Goal: Task Accomplishment & Management: Manage account settings

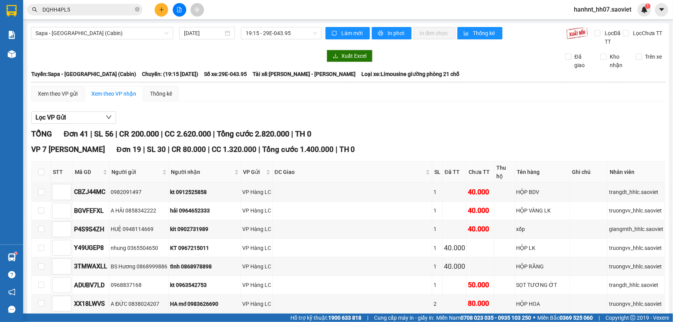
scroll to position [280, 0]
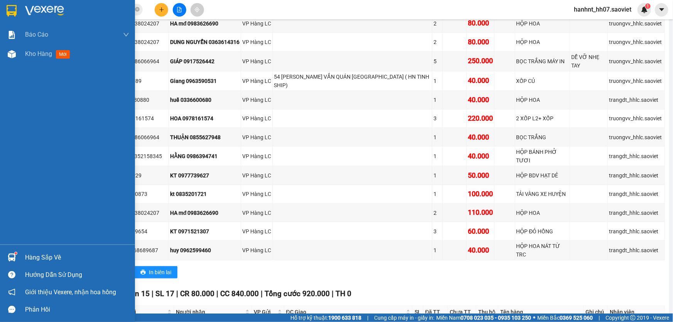
click at [32, 258] on div "Hàng sắp về" at bounding box center [77, 258] width 104 height 12
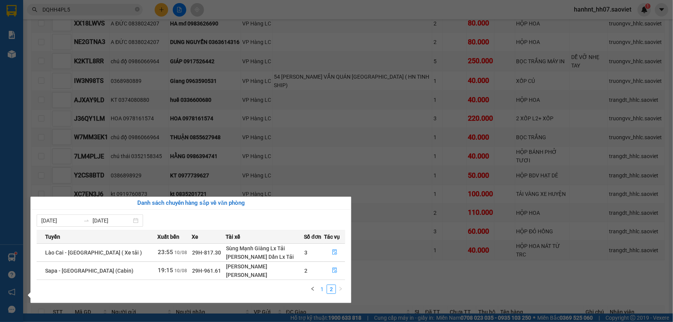
click at [320, 287] on link "1" at bounding box center [322, 289] width 8 height 8
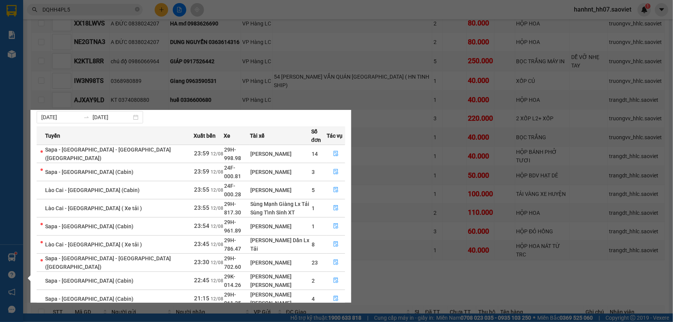
scroll to position [26, 0]
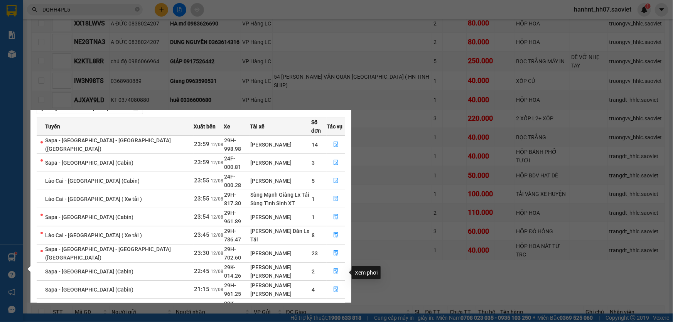
click at [333, 305] on icon "file-done" at bounding box center [335, 307] width 5 height 5
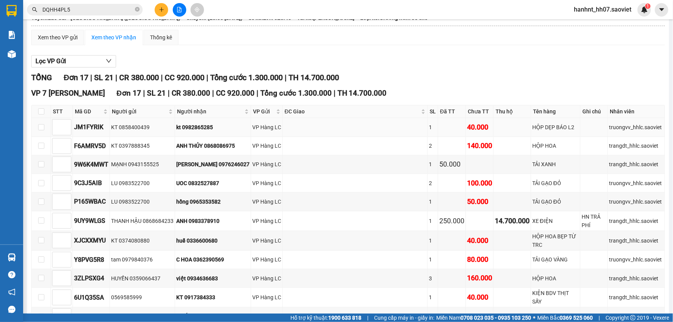
scroll to position [44, 0]
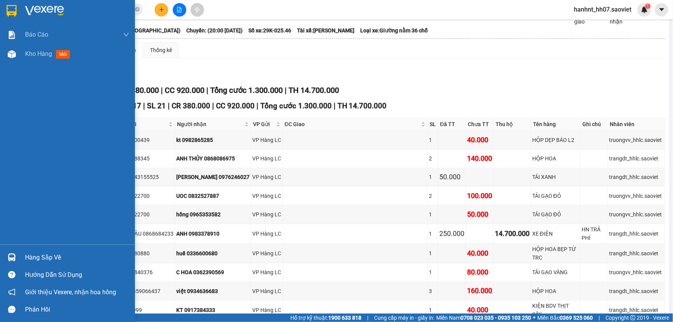
click at [39, 256] on div "Hàng sắp về" at bounding box center [77, 258] width 104 height 12
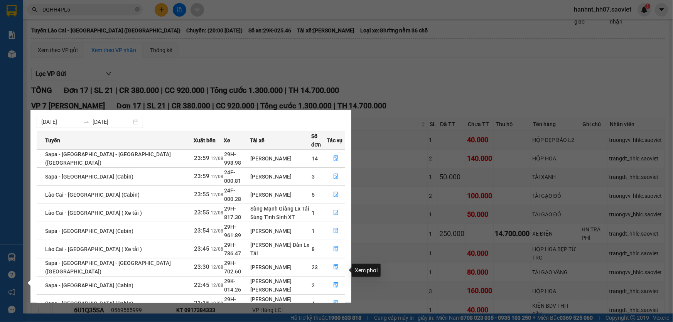
click at [333, 300] on icon "file-done" at bounding box center [335, 302] width 5 height 5
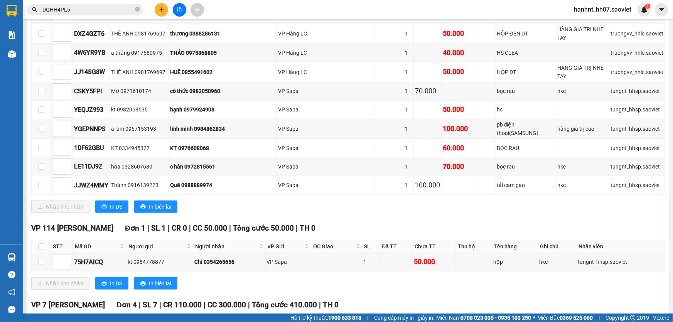
scroll to position [324, 0]
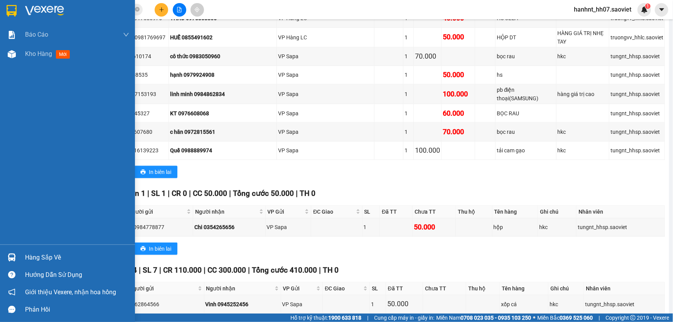
click at [48, 259] on div "Hàng sắp về" at bounding box center [77, 258] width 104 height 12
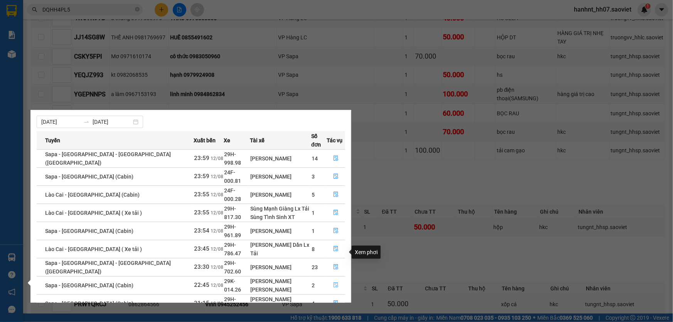
click at [333, 282] on icon "file-done" at bounding box center [335, 284] width 5 height 5
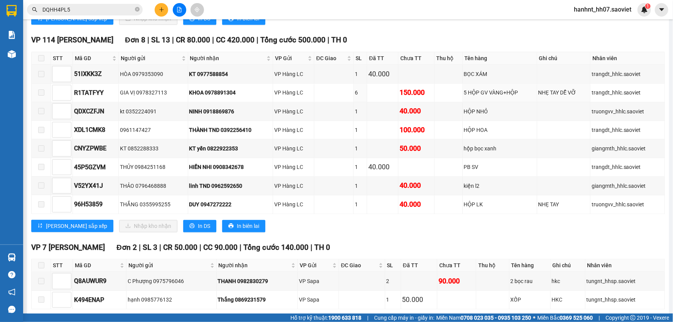
scroll to position [779, 0]
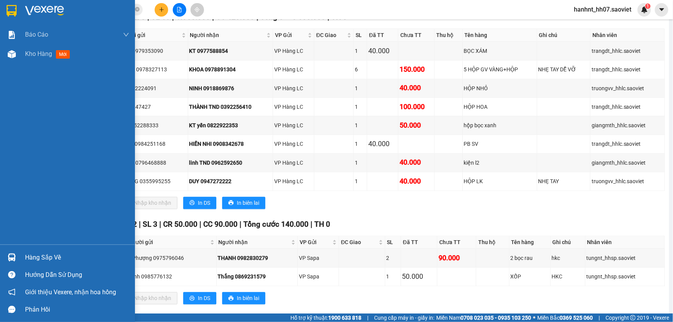
click at [42, 259] on div "Hàng sắp về" at bounding box center [77, 258] width 104 height 12
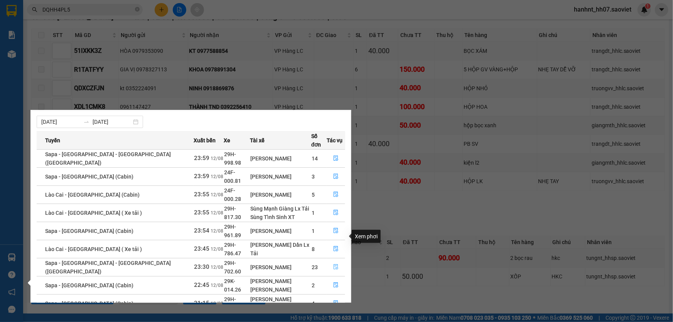
click at [334, 264] on icon "file-done" at bounding box center [335, 266] width 5 height 5
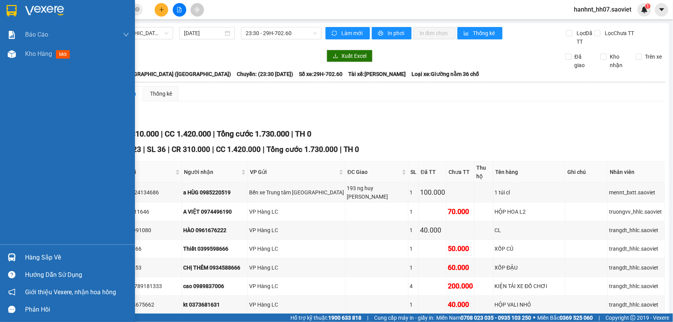
click at [36, 258] on div "Hàng sắp về" at bounding box center [77, 258] width 104 height 12
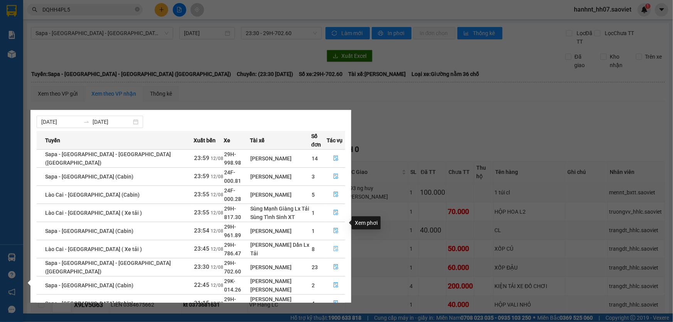
click at [333, 246] on icon "file-done" at bounding box center [335, 248] width 5 height 5
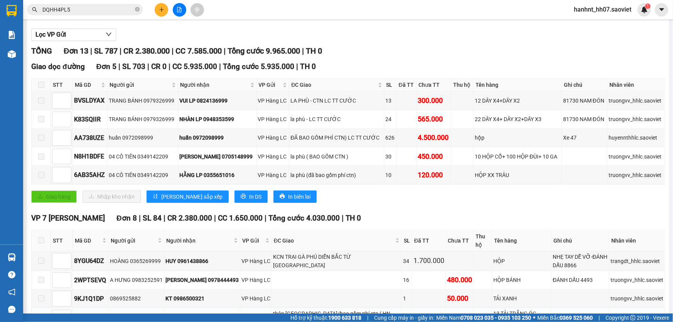
scroll to position [69, 0]
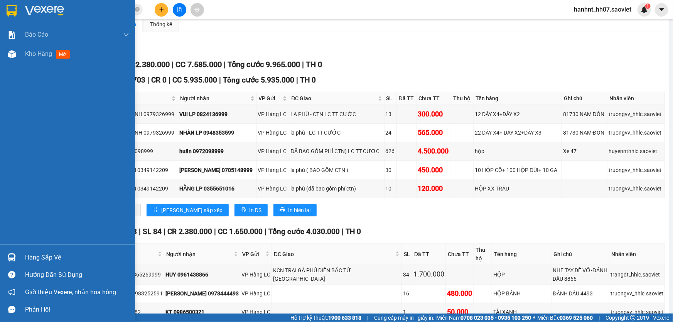
click at [31, 255] on div "Hàng sắp về" at bounding box center [77, 258] width 104 height 12
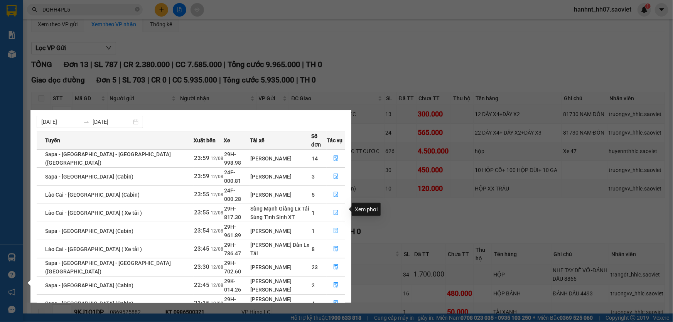
click at [334, 228] on icon "file-done" at bounding box center [335, 230] width 5 height 5
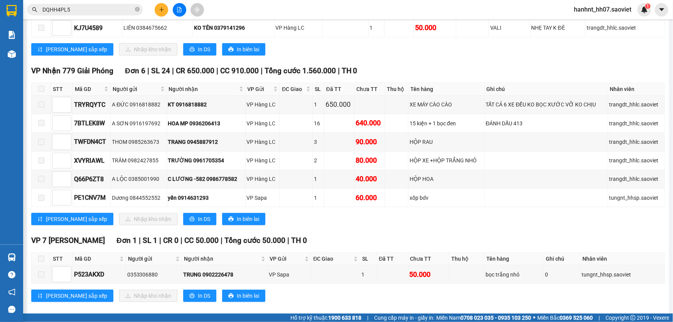
scroll to position [183, 0]
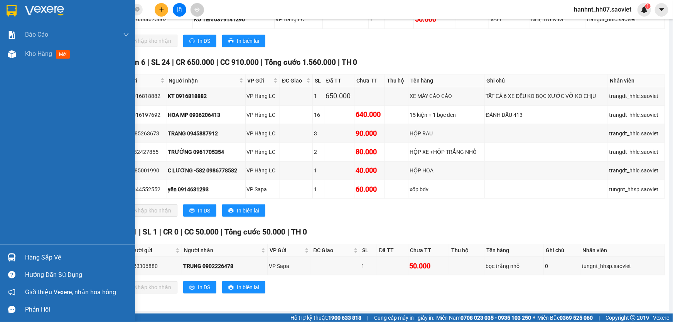
drag, startPoint x: 32, startPoint y: 256, endPoint x: 73, endPoint y: 246, distance: 42.8
click at [32, 256] on div "Hàng sắp về" at bounding box center [77, 258] width 104 height 12
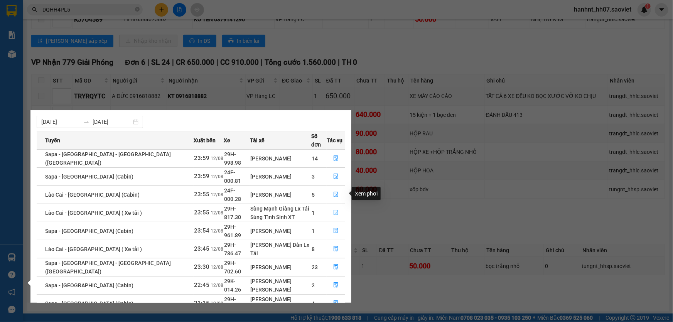
click at [333, 210] on icon "file-done" at bounding box center [335, 212] width 5 height 5
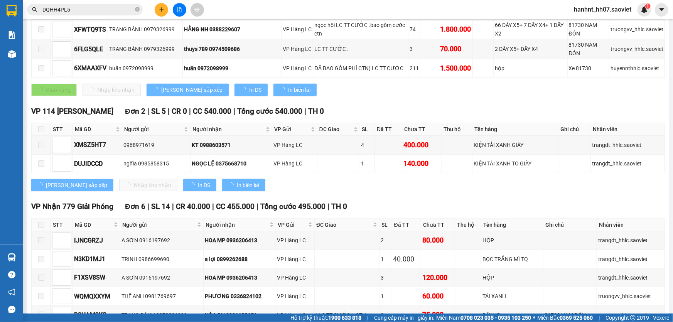
scroll to position [327, 0]
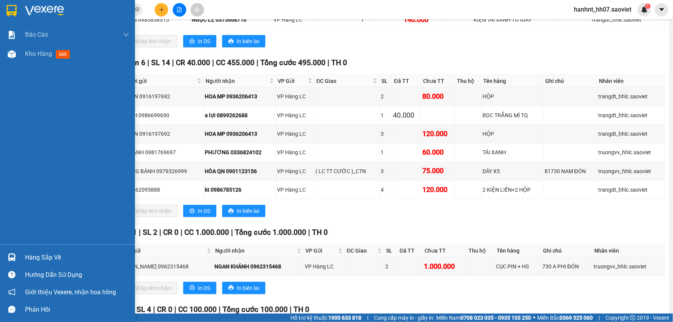
click at [55, 256] on div "Hàng sắp về" at bounding box center [77, 258] width 104 height 12
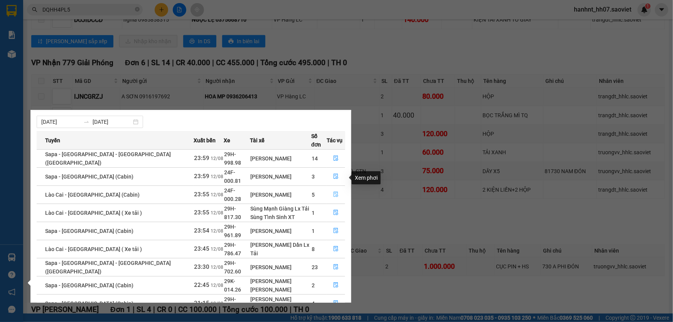
click at [333, 192] on icon "file-done" at bounding box center [335, 194] width 5 height 5
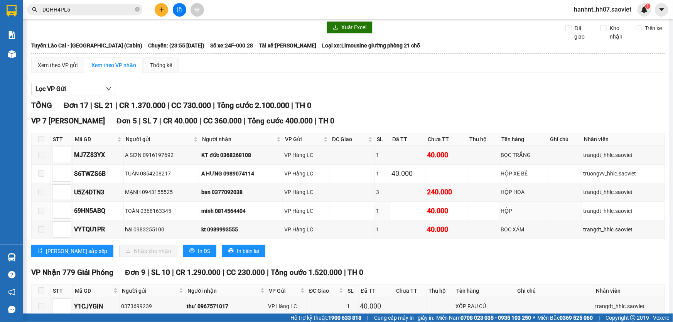
scroll to position [28, 0]
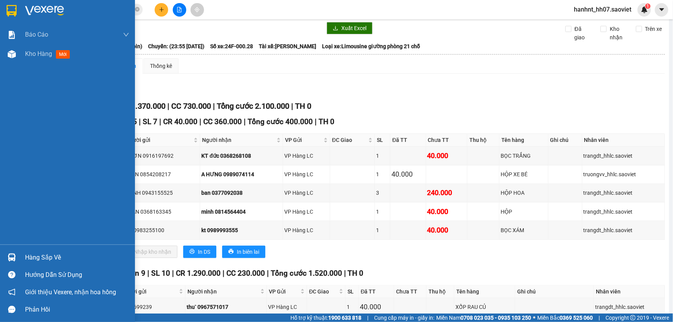
click at [39, 258] on div "Hàng sắp về" at bounding box center [77, 258] width 104 height 12
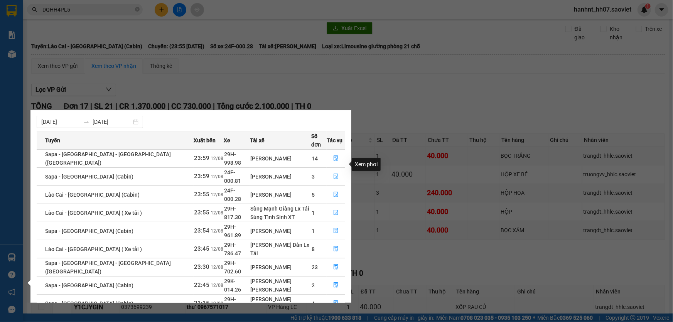
click at [335, 173] on icon "file-done" at bounding box center [335, 175] width 5 height 5
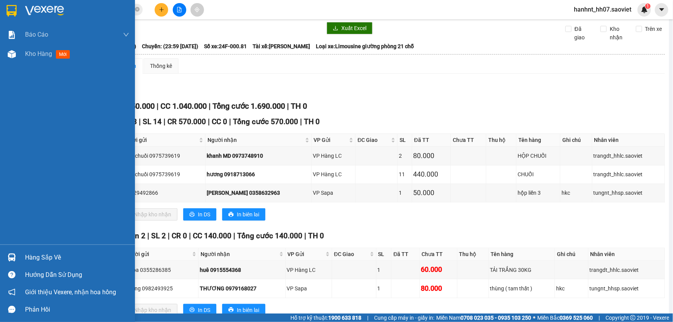
click at [33, 255] on div "Hàng sắp về" at bounding box center [77, 258] width 104 height 12
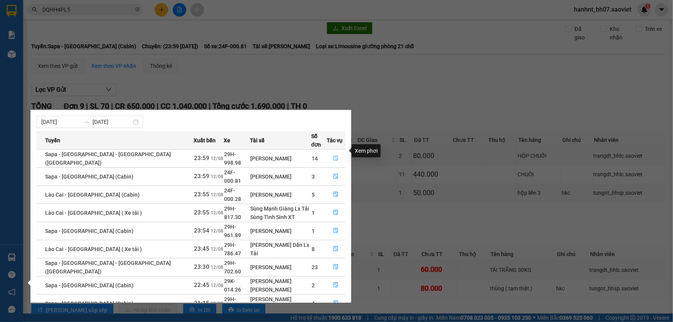
click at [333, 155] on icon "file-done" at bounding box center [335, 157] width 5 height 5
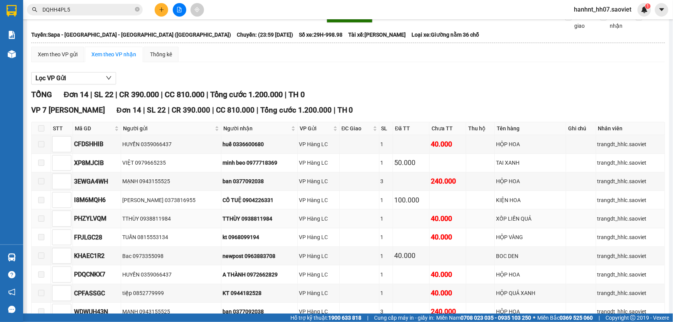
scroll to position [28, 0]
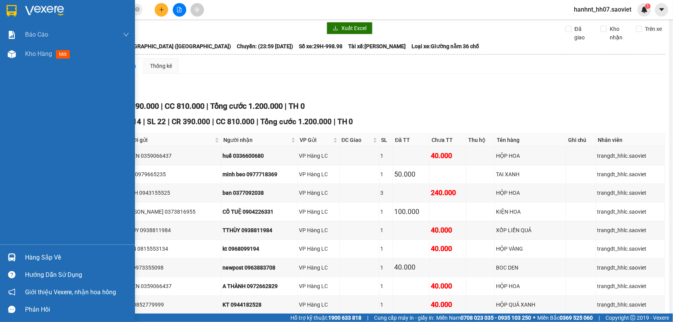
click at [39, 259] on div "Hàng sắp về" at bounding box center [77, 258] width 104 height 12
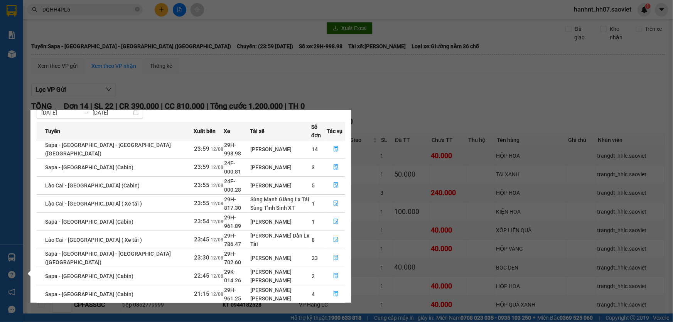
scroll to position [26, 0]
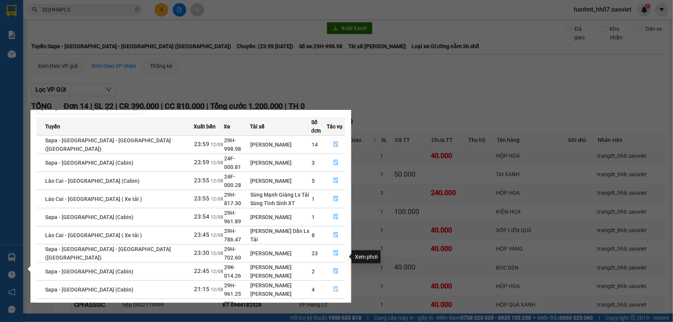
click at [333, 286] on icon "file-done" at bounding box center [335, 288] width 5 height 5
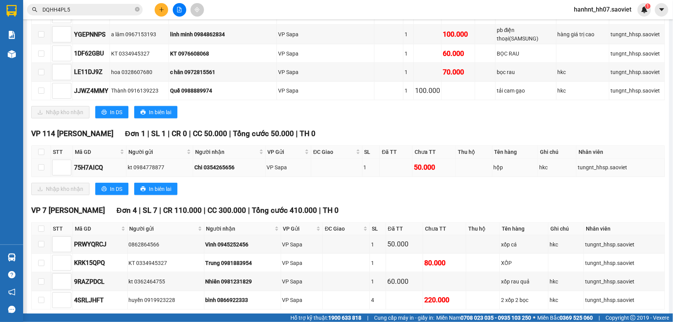
scroll to position [405, 0]
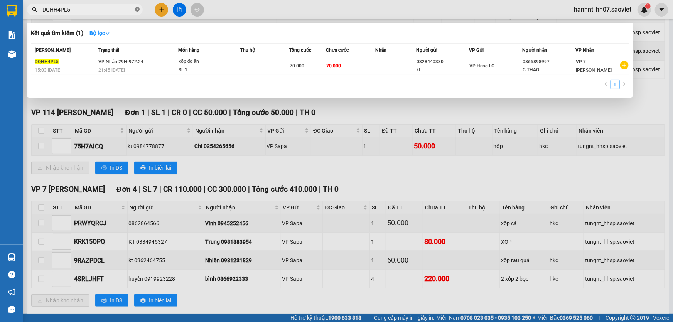
click at [137, 10] on icon "close-circle" at bounding box center [137, 9] width 5 height 5
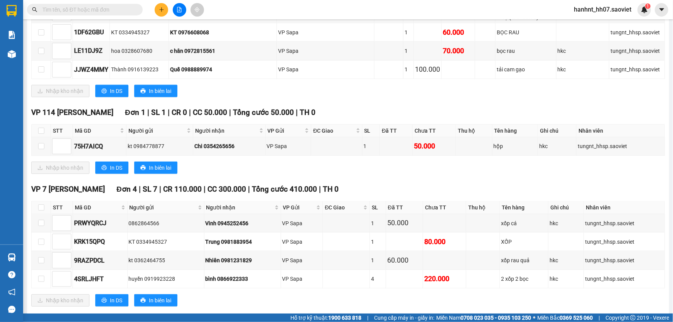
click at [120, 11] on input "text" at bounding box center [87, 9] width 91 height 8
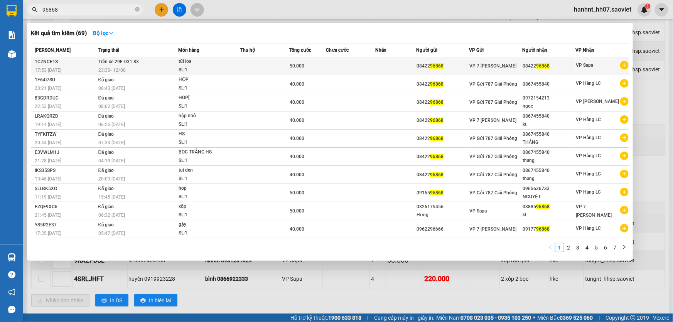
type input "96868"
click at [232, 66] on div "SL: 1" at bounding box center [207, 70] width 58 height 8
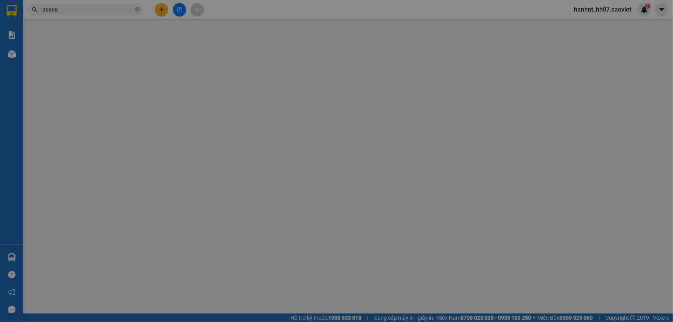
type input "0842296868"
type input "50.000"
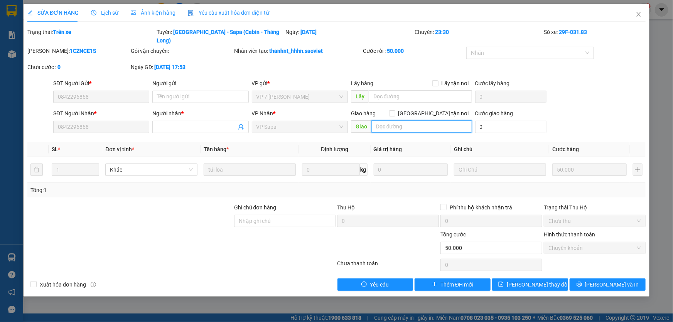
click at [392, 120] on input "text" at bounding box center [421, 126] width 101 height 12
type input "KHÁCH MUỐN NHÂN HANG VP LAO CAI"
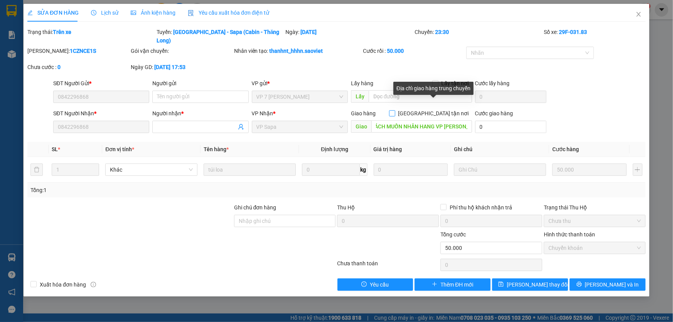
scroll to position [0, 0]
click at [394, 110] on input "[GEOGRAPHIC_DATA] tận nơi" at bounding box center [391, 112] width 5 height 5
checkbox input "true"
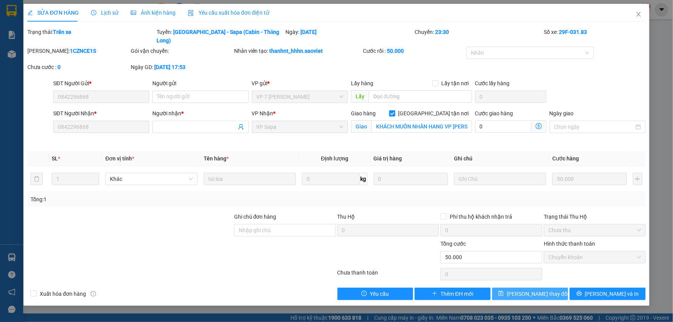
click at [525, 289] on span "[PERSON_NAME] thay đổi" at bounding box center [538, 293] width 62 height 8
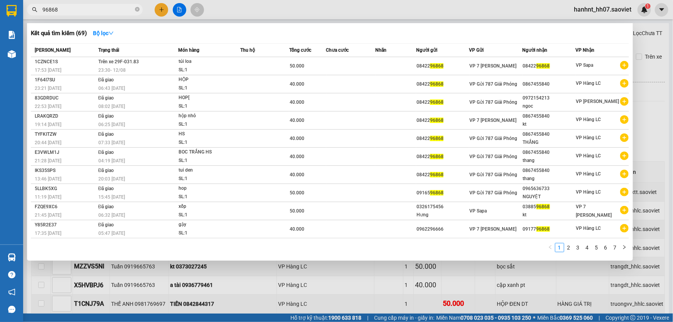
click at [79, 10] on input "96868" at bounding box center [87, 9] width 91 height 8
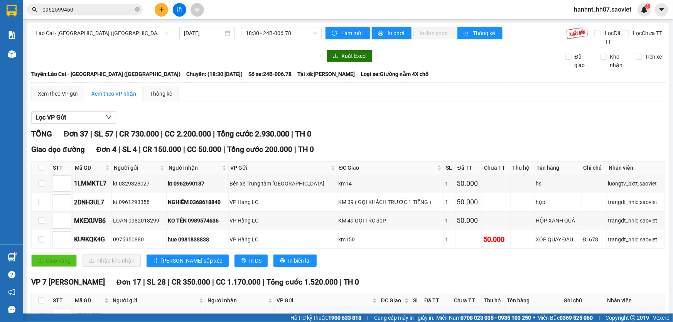
scroll to position [385, 0]
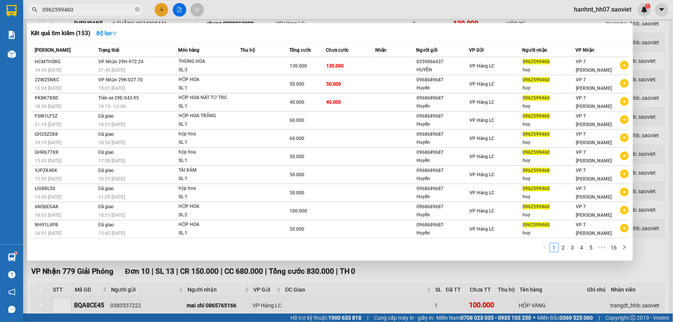
click at [135, 9] on icon "close-circle" at bounding box center [137, 9] width 5 height 5
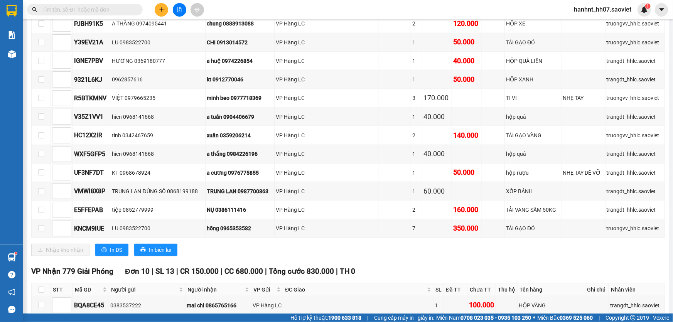
click at [116, 10] on input "text" at bounding box center [87, 9] width 91 height 8
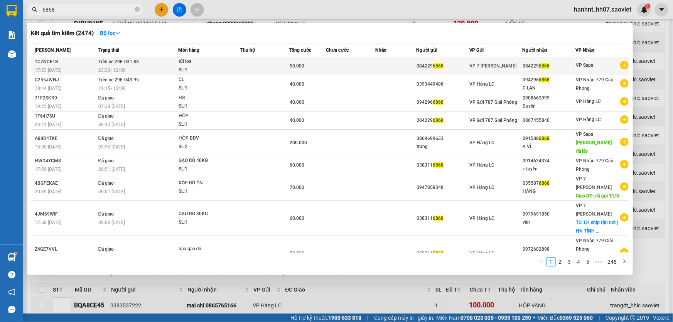
type input "6868"
click at [221, 60] on div "túi loa" at bounding box center [207, 61] width 58 height 8
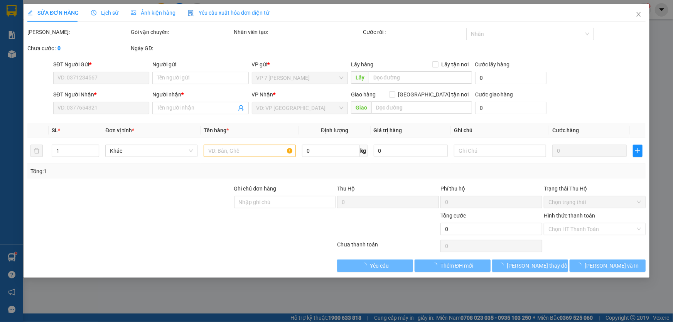
type input "0842296868"
type input "50.000"
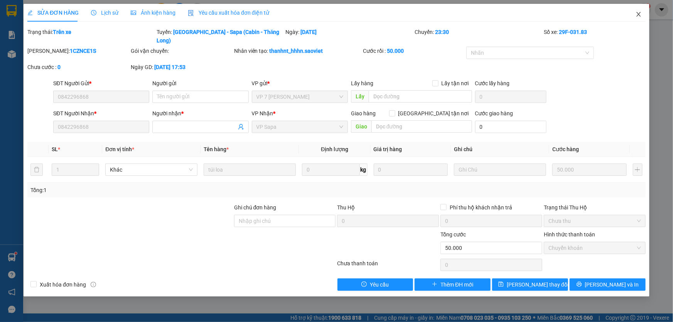
click at [638, 15] on icon "close" at bounding box center [638, 14] width 6 height 6
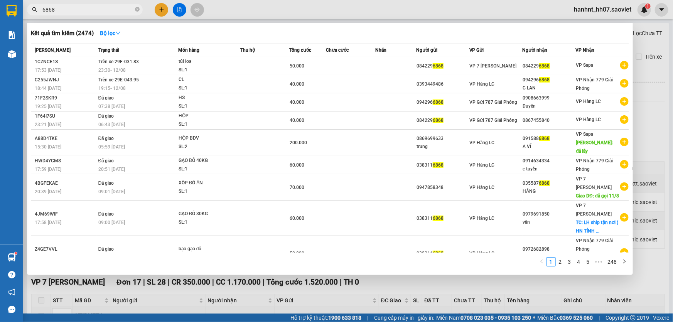
click at [71, 9] on input "6868" at bounding box center [87, 9] width 91 height 8
click at [333, 285] on div at bounding box center [336, 161] width 673 height 322
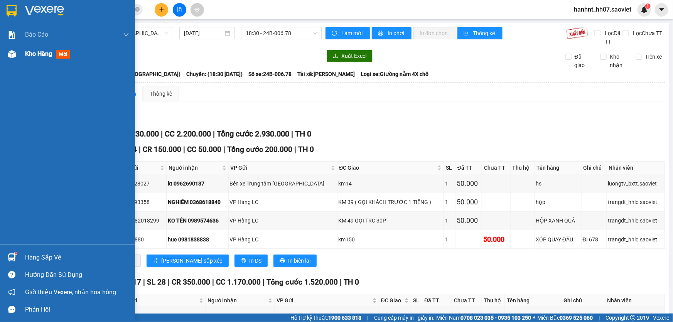
click at [62, 56] on span "mới" at bounding box center [63, 54] width 14 height 8
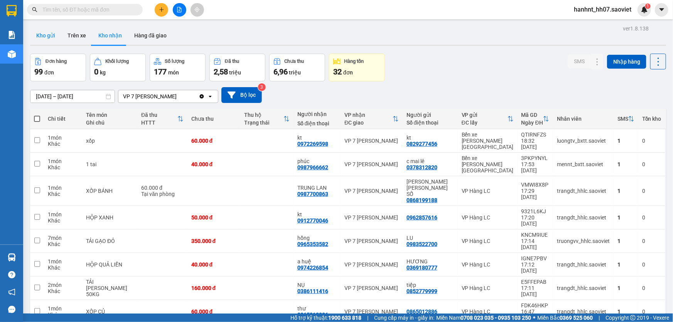
click at [49, 32] on button "Kho gửi" at bounding box center [45, 35] width 31 height 19
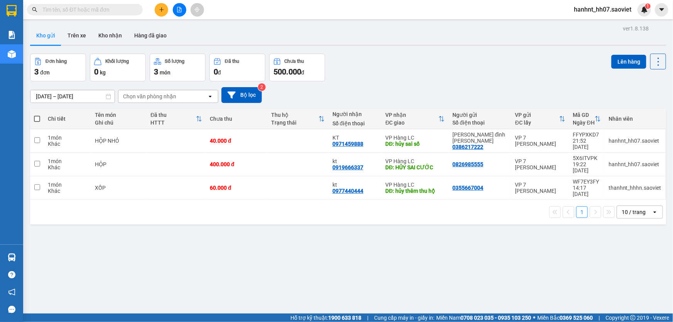
click at [104, 9] on input "text" at bounding box center [87, 9] width 91 height 8
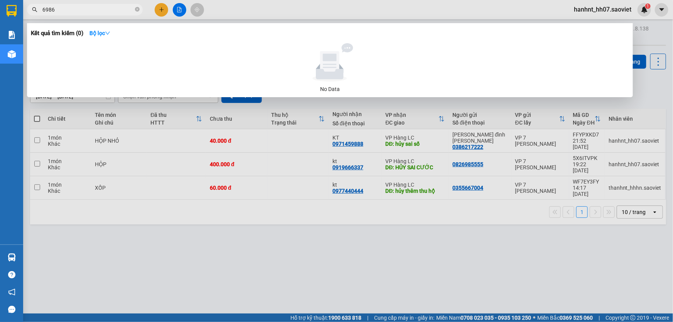
type input "69869"
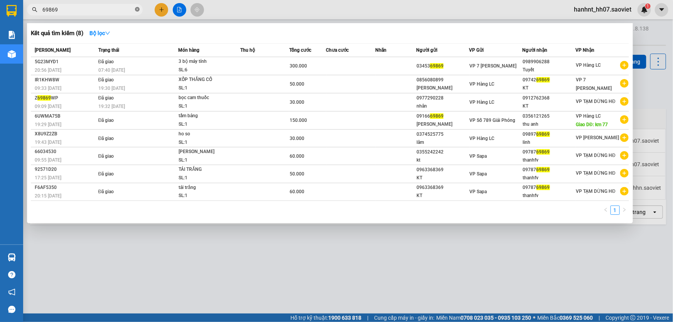
click at [138, 10] on icon "close-circle" at bounding box center [137, 9] width 5 height 5
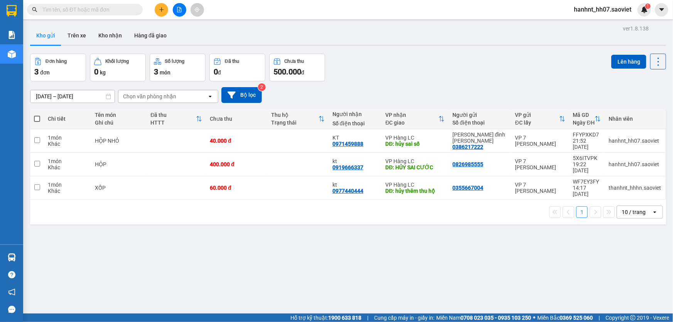
click at [106, 8] on input "text" at bounding box center [87, 9] width 91 height 8
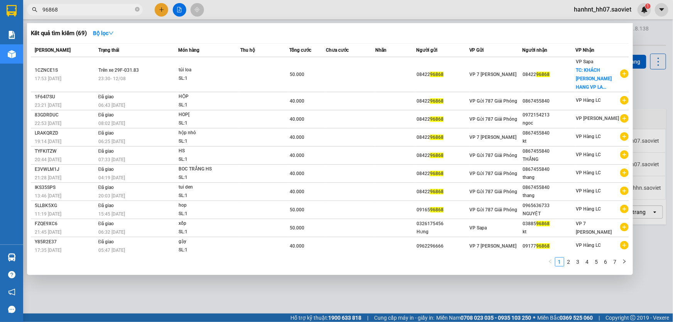
type input "96868"
click at [396, 281] on div at bounding box center [336, 161] width 673 height 322
